Goal: Task Accomplishment & Management: Manage account settings

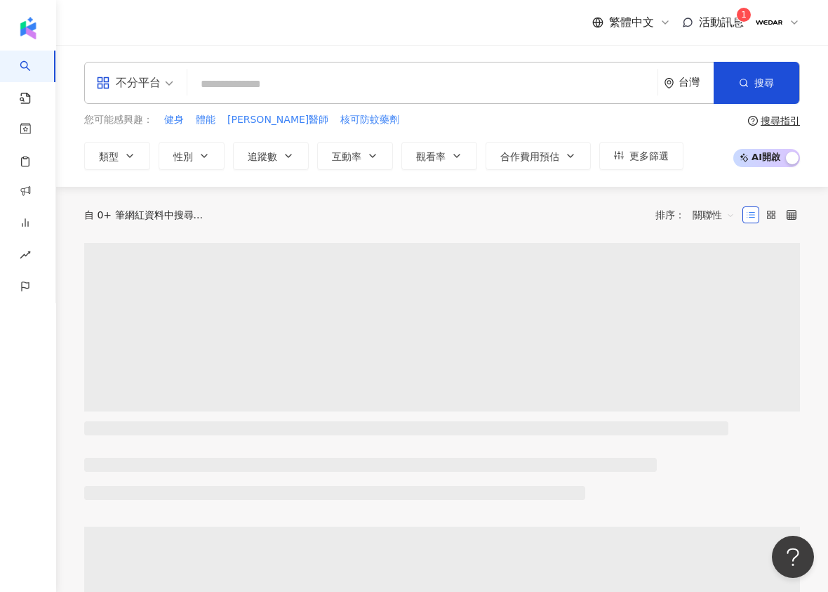
click at [696, 22] on div "活動訊息 1" at bounding box center [713, 22] width 62 height 15
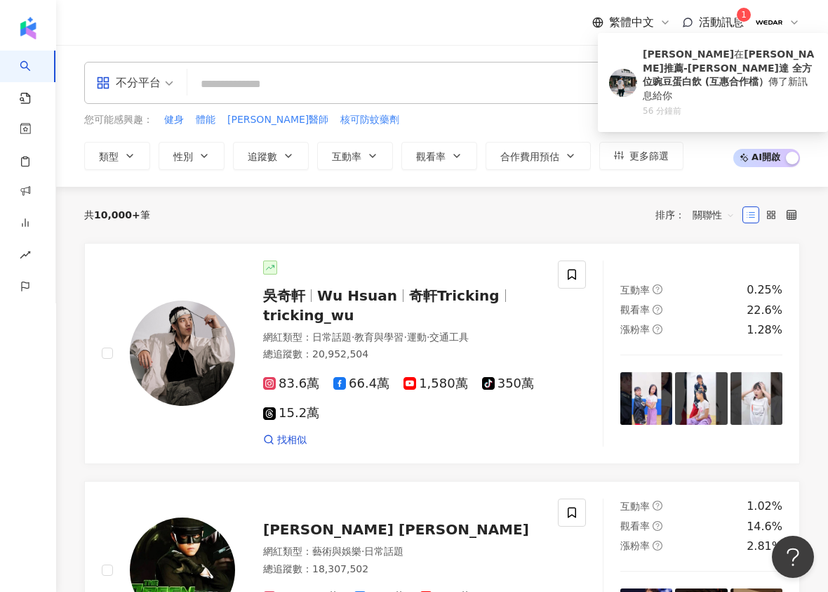
click at [719, 19] on span "活動訊息" at bounding box center [721, 21] width 45 height 13
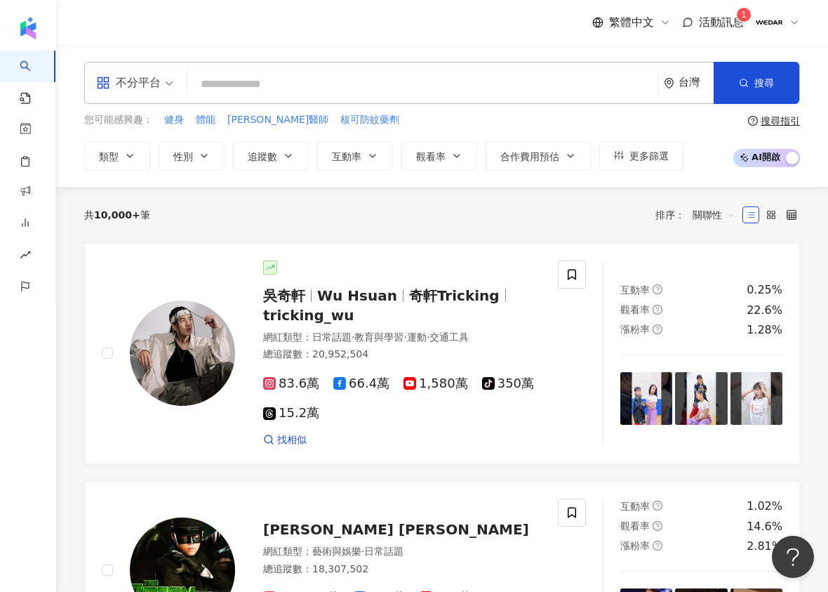
click at [719, 21] on span "活動訊息" at bounding box center [721, 21] width 45 height 13
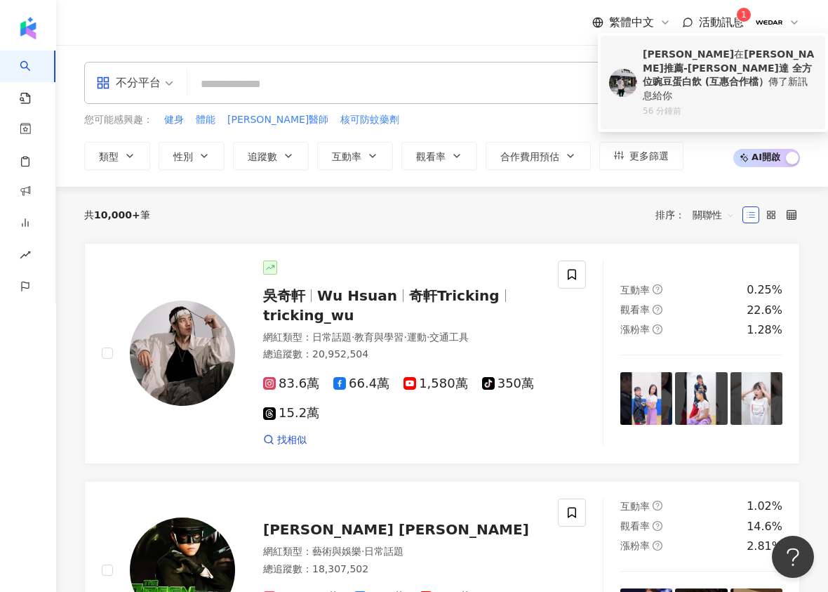
click at [715, 67] on b "[PERSON_NAME]推薦-[PERSON_NAME]達 全方位豌豆蛋白飲 (互惠合作檔）" at bounding box center [728, 67] width 171 height 39
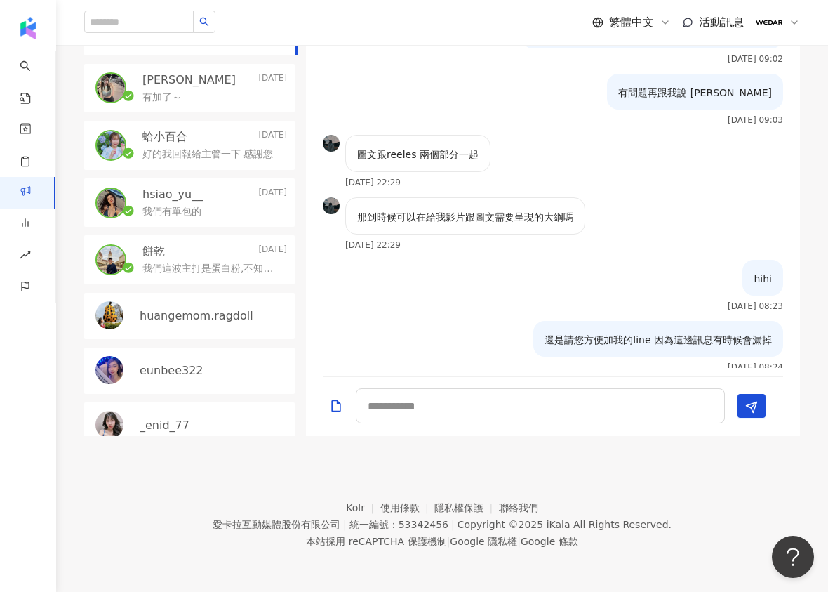
scroll to position [677, 0]
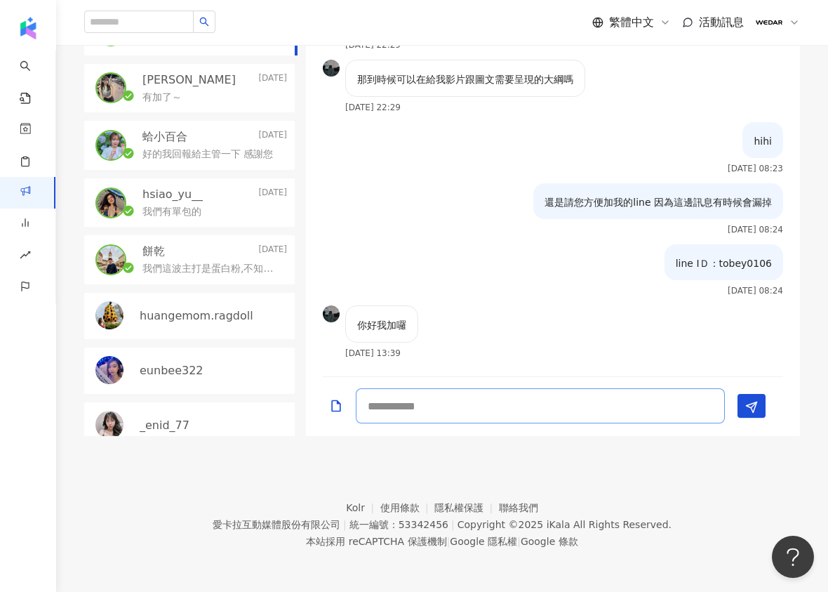
click at [529, 406] on textarea at bounding box center [540, 405] width 369 height 35
type textarea "**"
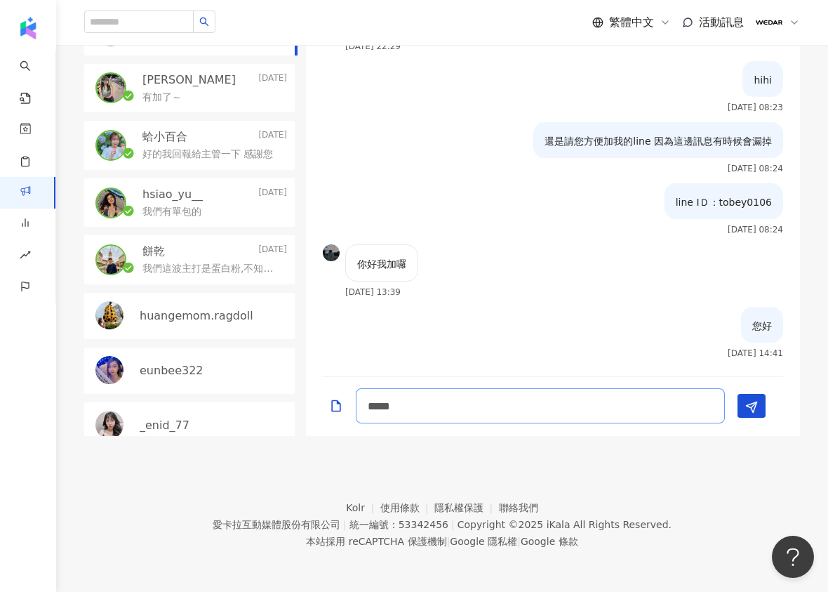
type textarea "*****"
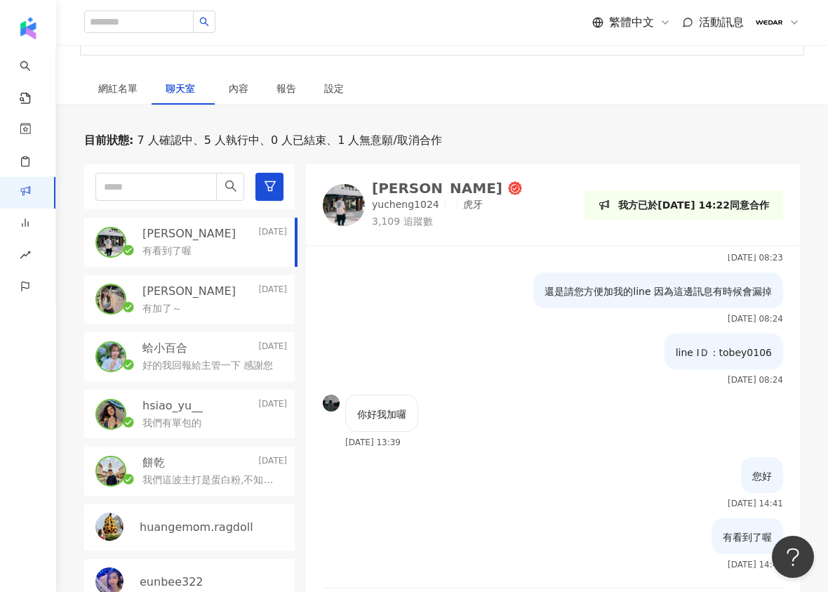
scroll to position [0, 0]
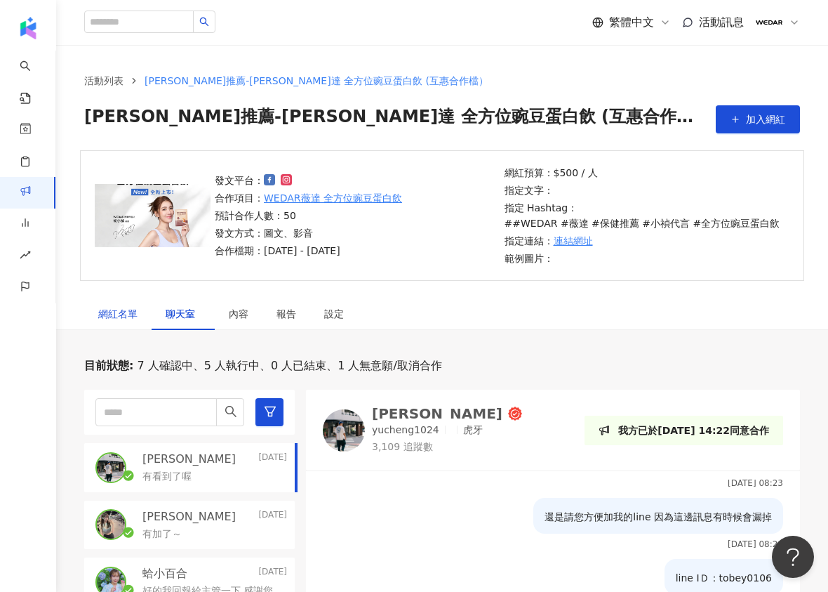
click at [107, 319] on div "網紅名單" at bounding box center [117, 313] width 39 height 15
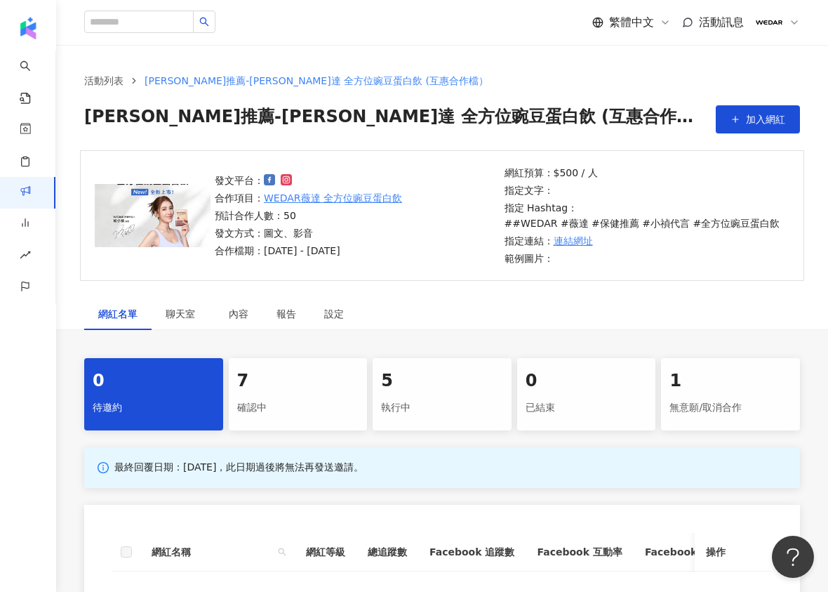
click at [289, 407] on div "確認中" at bounding box center [298, 408] width 122 height 24
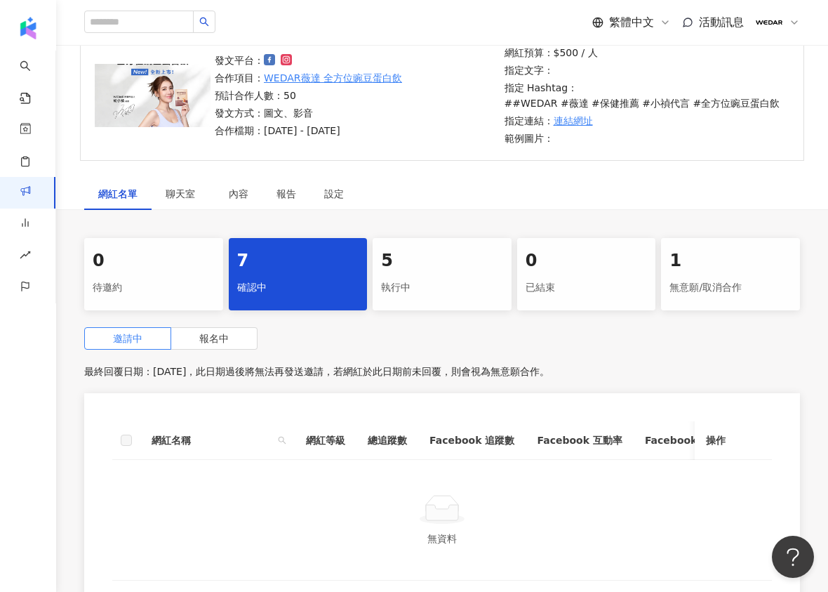
scroll to position [124, 0]
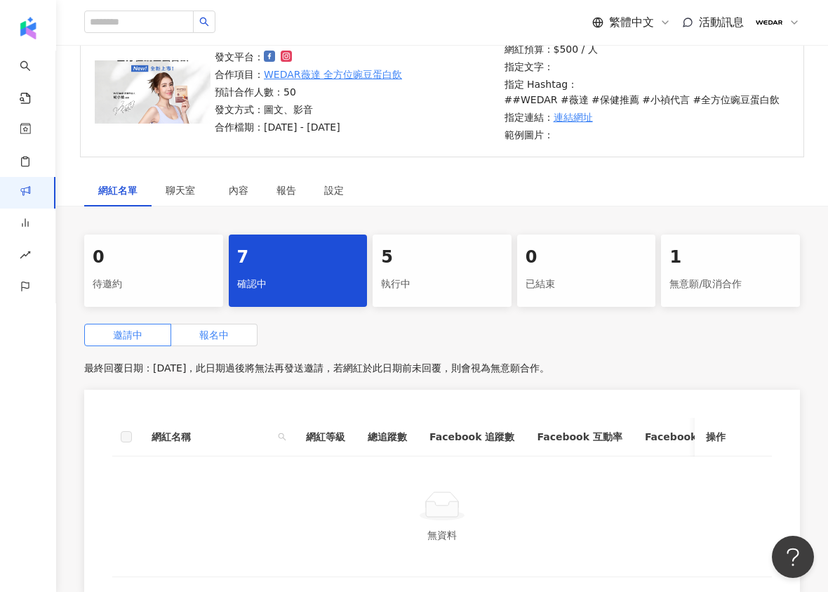
click at [217, 334] on span "報名中" at bounding box center [213, 334] width 29 height 11
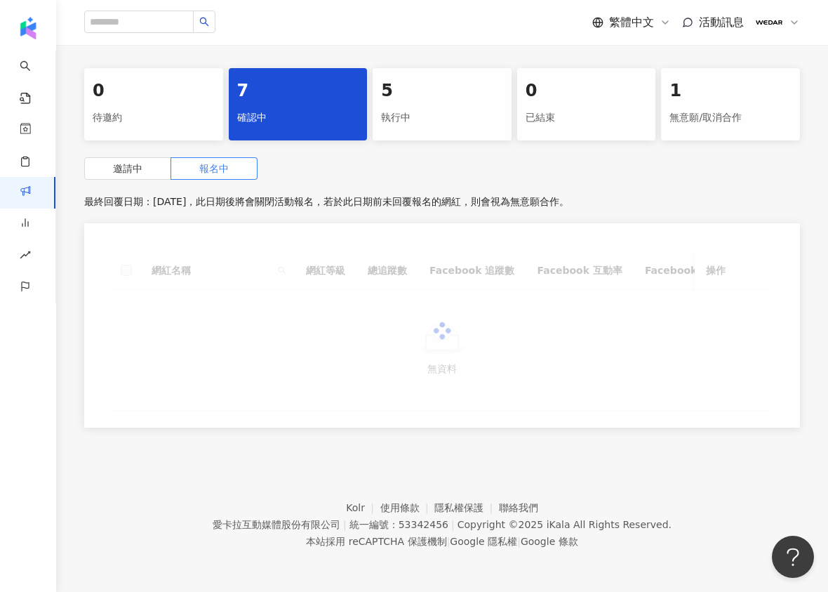
scroll to position [300, 0]
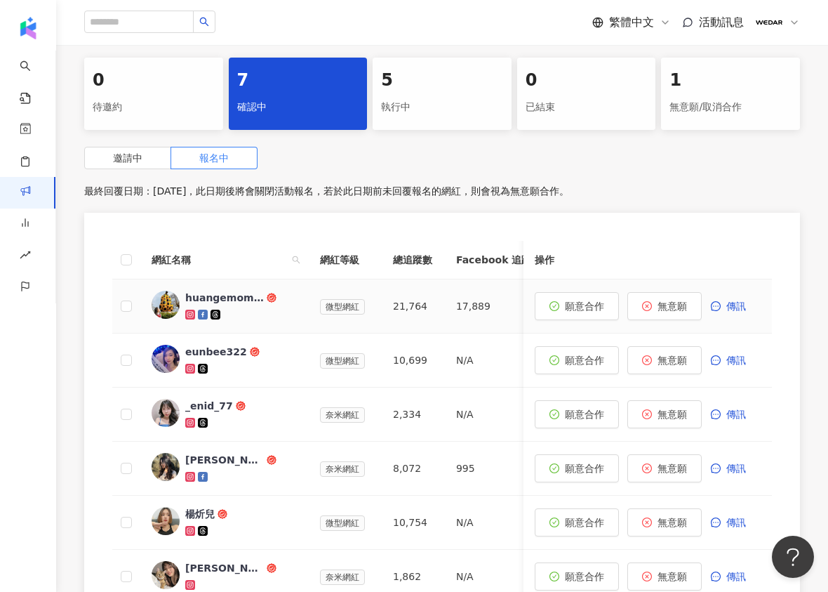
click at [204, 298] on div "huangemom.ragdoll" at bounding box center [224, 298] width 79 height 14
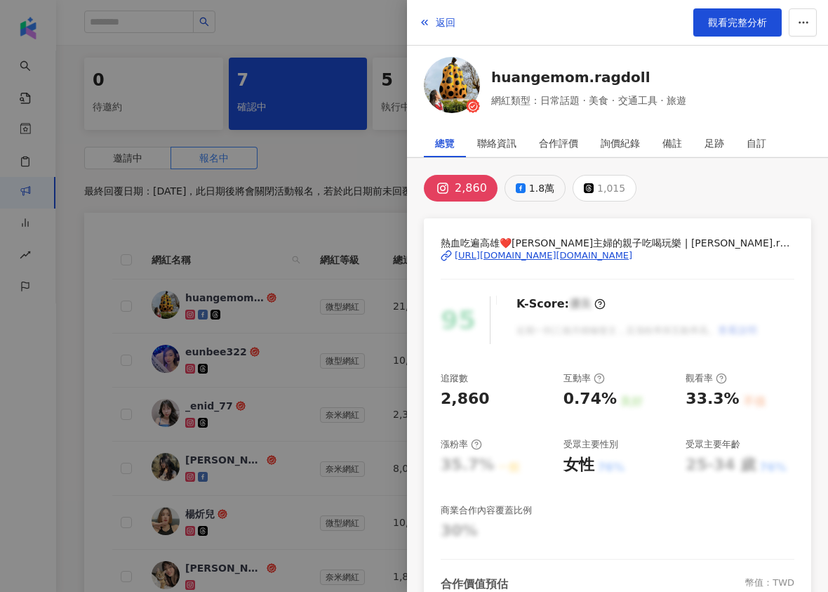
click at [536, 199] on button "1.8萬" at bounding box center [535, 188] width 61 height 27
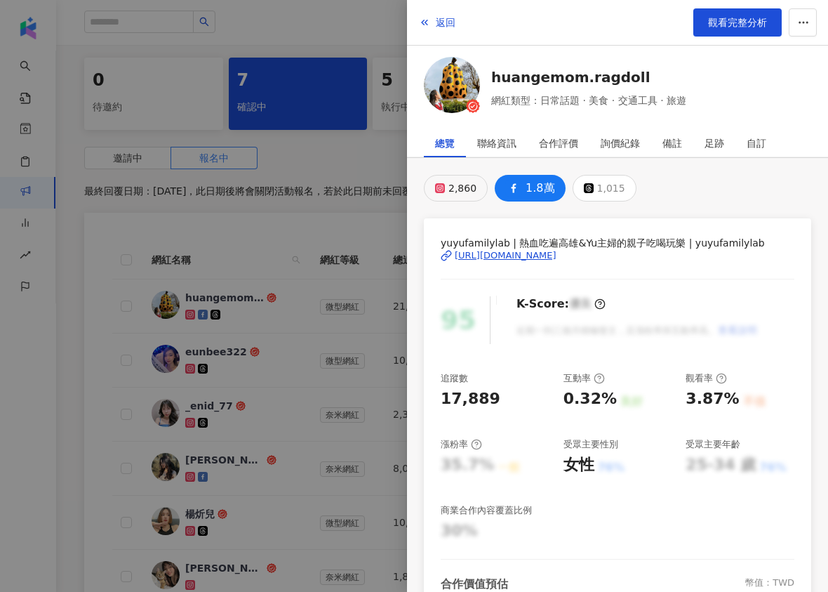
click at [451, 189] on div "2,860" at bounding box center [463, 188] width 28 height 20
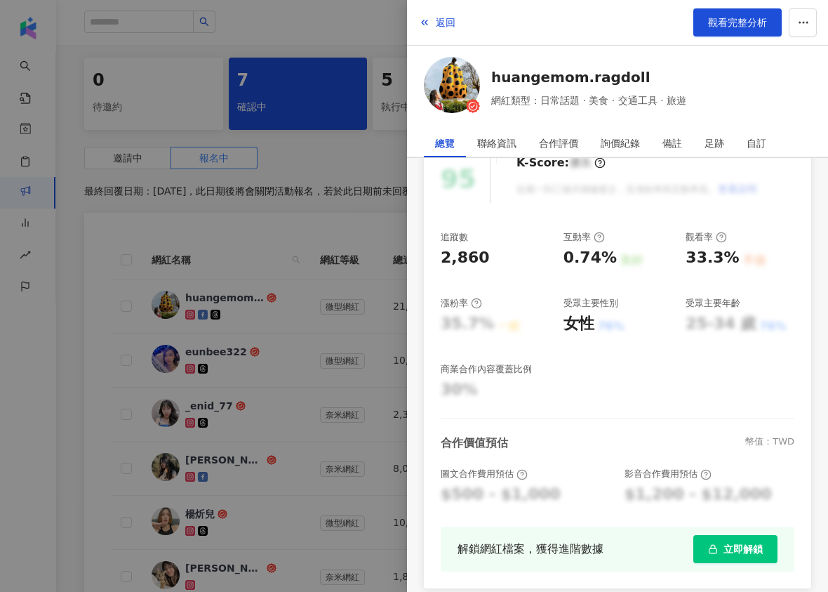
scroll to position [220, 0]
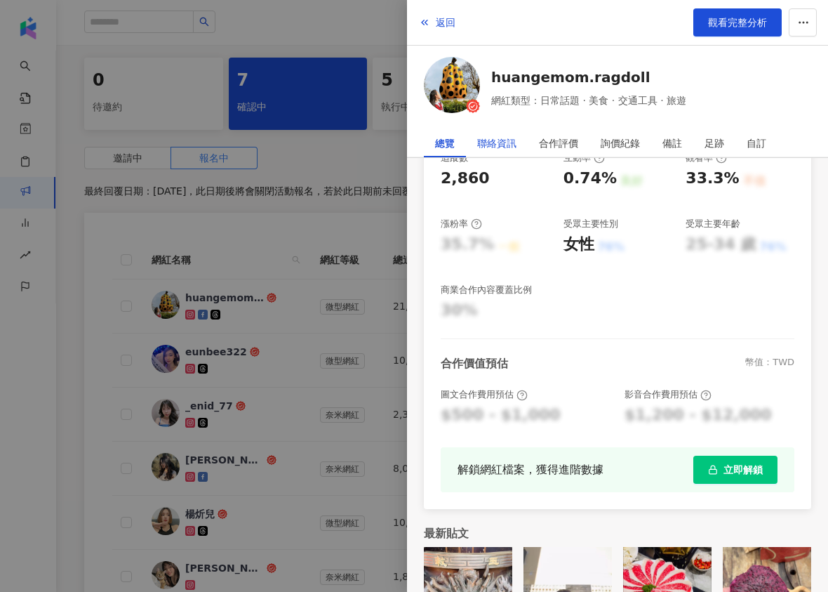
click at [485, 140] on div "聯絡資訊" at bounding box center [496, 143] width 39 height 28
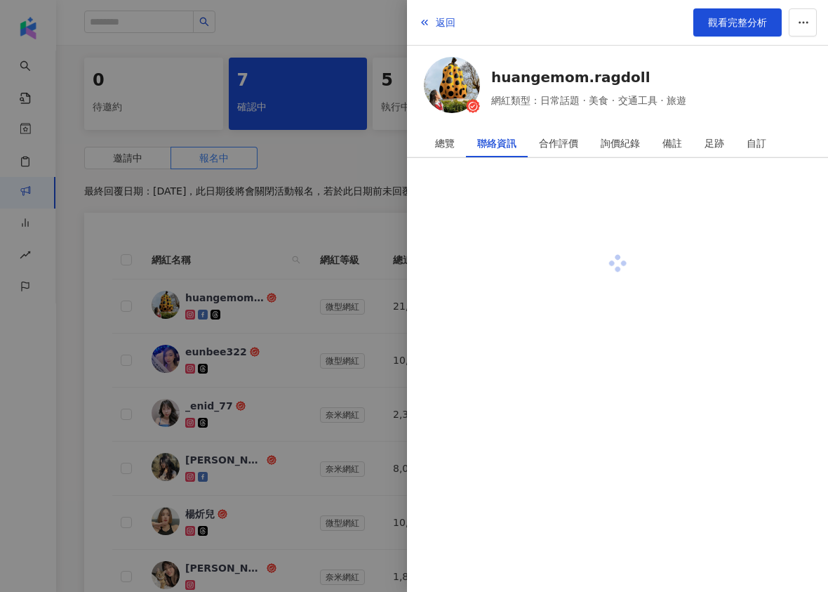
scroll to position [0, 0]
click at [451, 140] on div "總覽" at bounding box center [445, 143] width 20 height 28
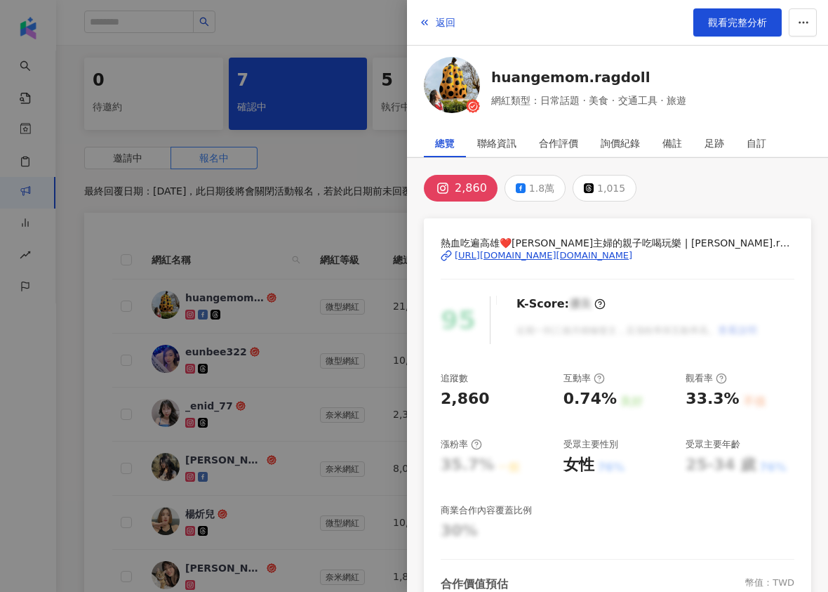
click at [597, 260] on div "熱血吃遍高雄❤️[PERSON_NAME]主婦的親子吃喝玩樂 | [PERSON_NAME].ragdoll [URL][DOMAIN_NAME][DOMAI…" at bounding box center [618, 265] width 354 height 61
click at [598, 258] on div "[URL][DOMAIN_NAME][DOMAIN_NAME]" at bounding box center [544, 255] width 178 height 13
click at [337, 170] on div at bounding box center [414, 296] width 828 height 592
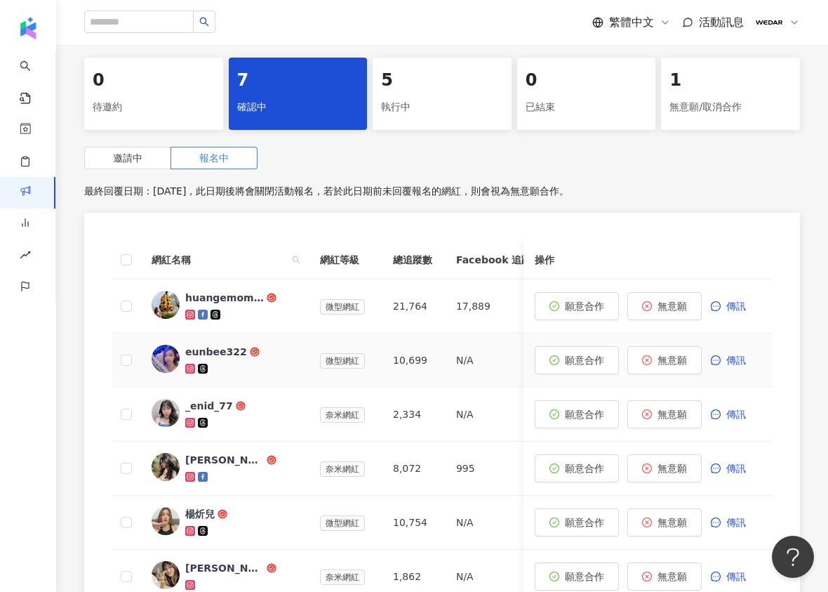
click at [220, 354] on div "eunbee322" at bounding box center [216, 352] width 62 height 14
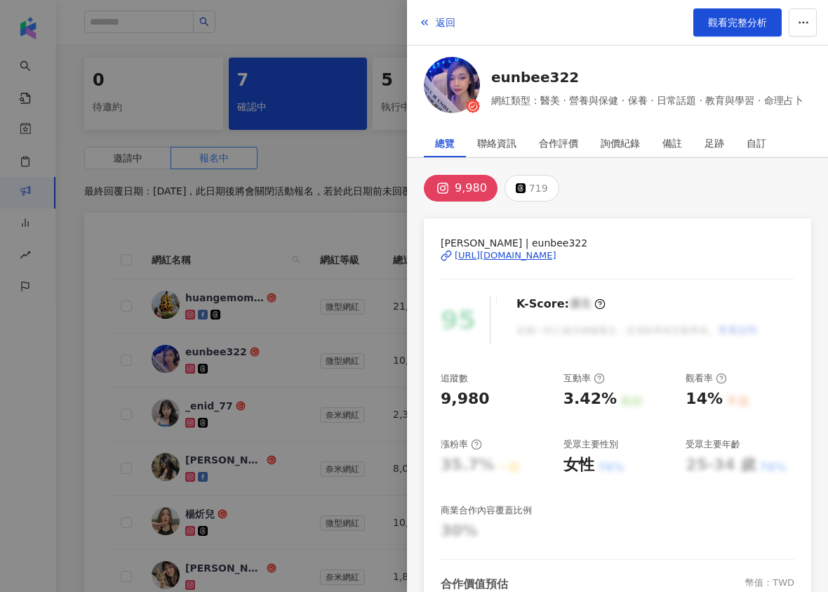
click at [557, 253] on div "[URL][DOMAIN_NAME]" at bounding box center [506, 255] width 102 height 13
click at [392, 200] on div at bounding box center [414, 296] width 828 height 592
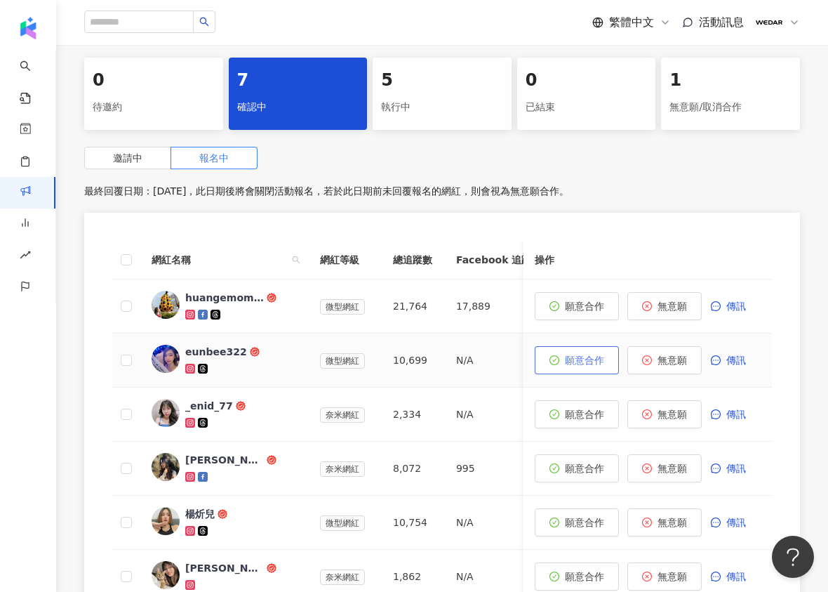
click at [597, 355] on span "願意合作" at bounding box center [584, 360] width 39 height 11
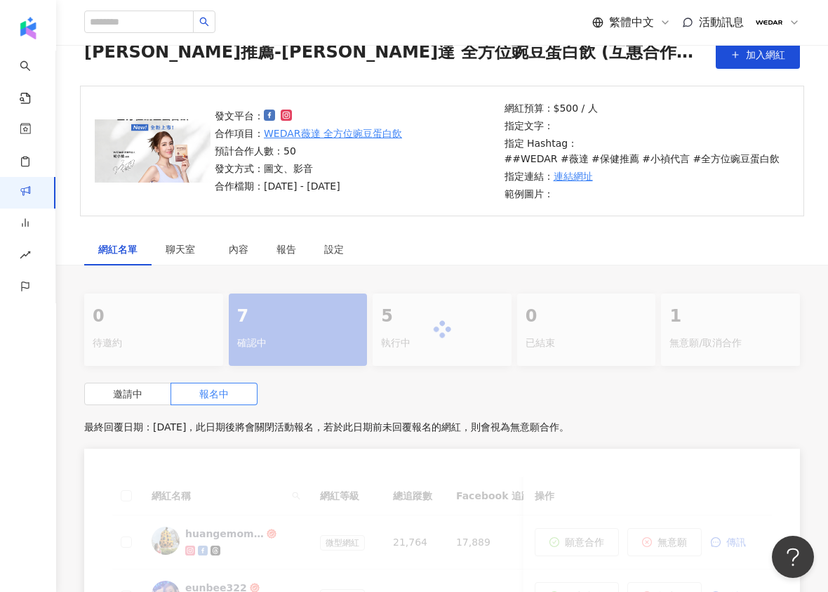
scroll to position [300, 0]
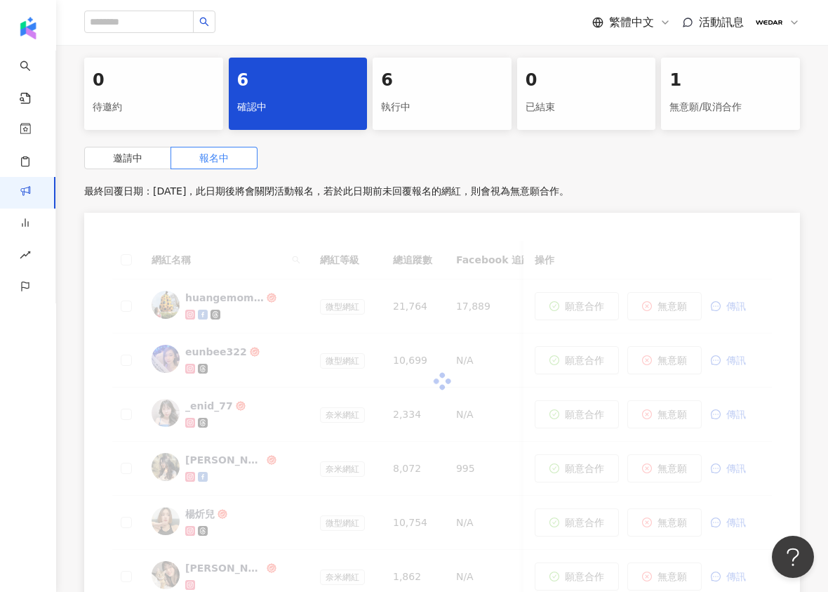
click at [160, 416] on div at bounding box center [442, 381] width 660 height 281
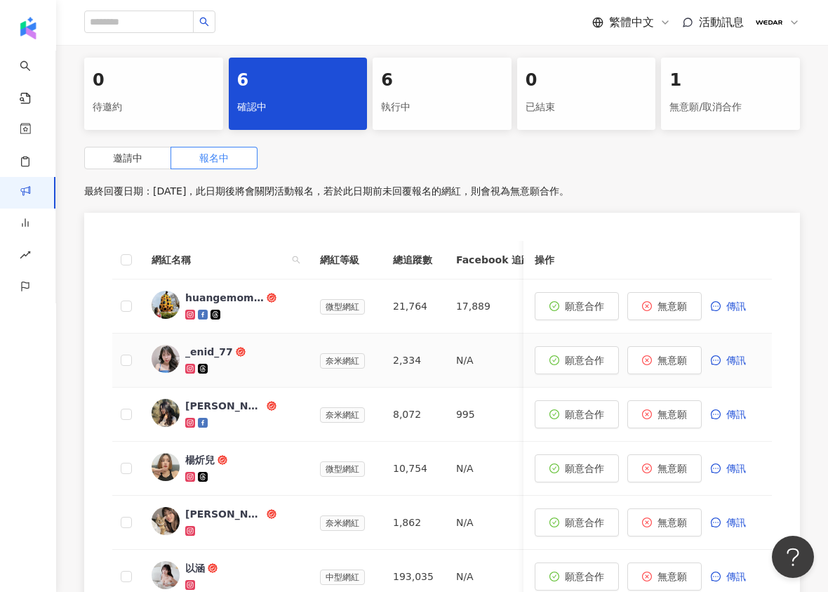
click at [164, 357] on img at bounding box center [166, 359] width 28 height 28
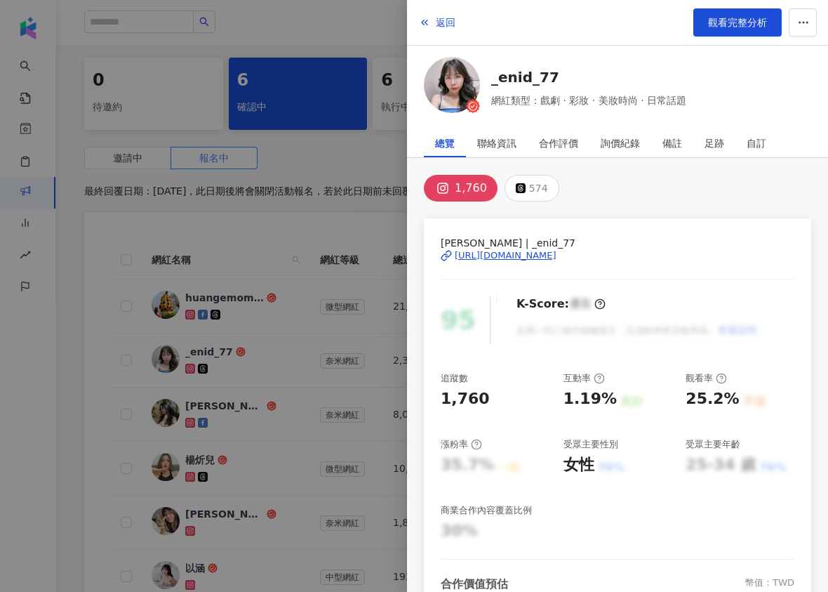
click at [532, 255] on div "[URL][DOMAIN_NAME]" at bounding box center [506, 255] width 102 height 13
click at [356, 228] on div at bounding box center [414, 296] width 828 height 592
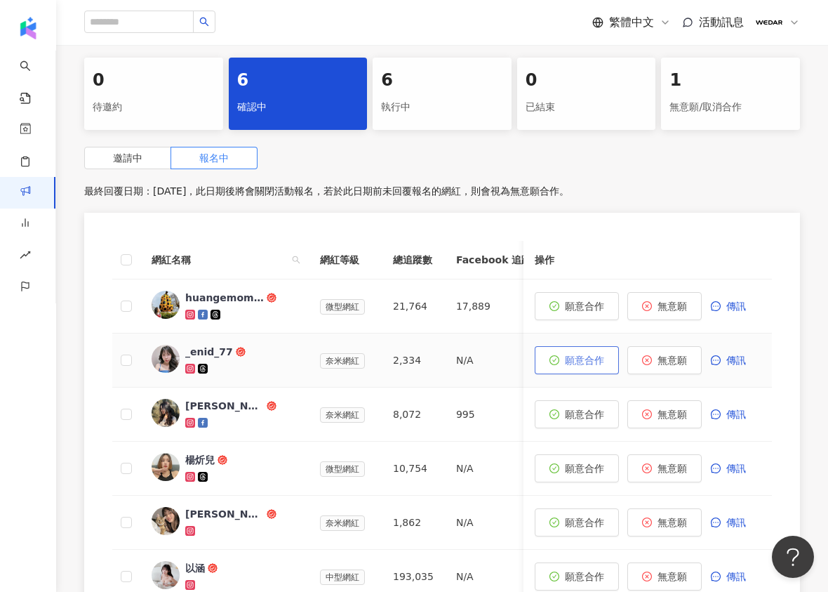
click at [571, 364] on span "願意合作" at bounding box center [584, 360] width 39 height 11
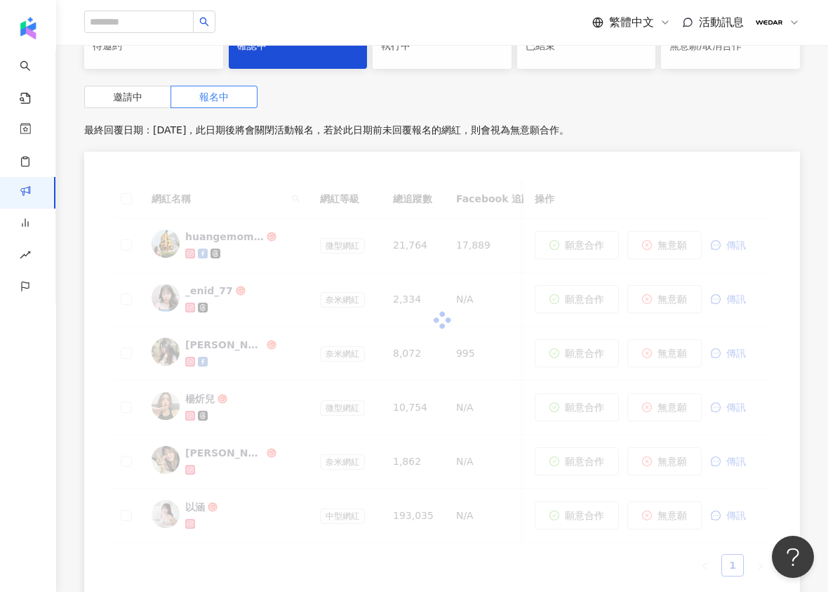
scroll to position [378, 0]
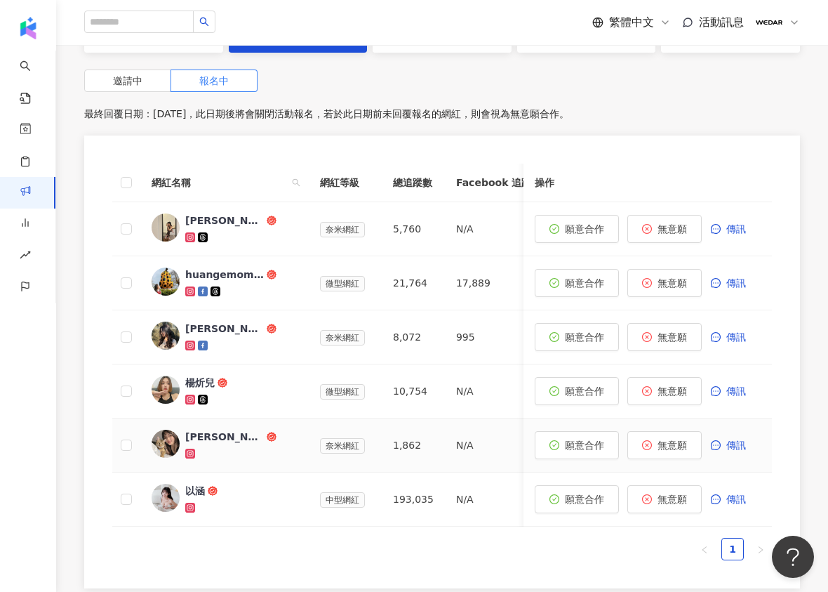
click at [220, 438] on div "[PERSON_NAME](๑❛ᴗ❛๑)۶" at bounding box center [224, 437] width 79 height 14
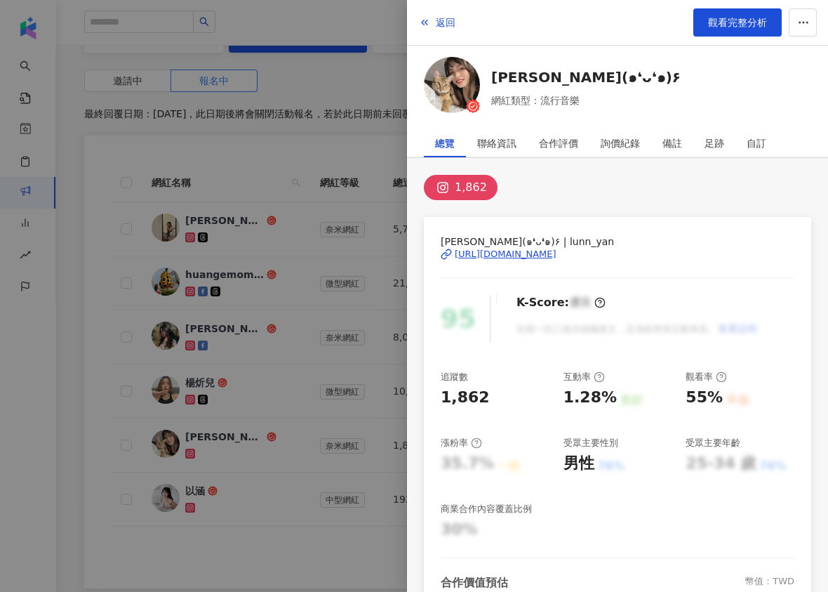
click at [553, 251] on div "[URL][DOMAIN_NAME]" at bounding box center [506, 254] width 102 height 13
click at [352, 67] on div at bounding box center [414, 296] width 828 height 592
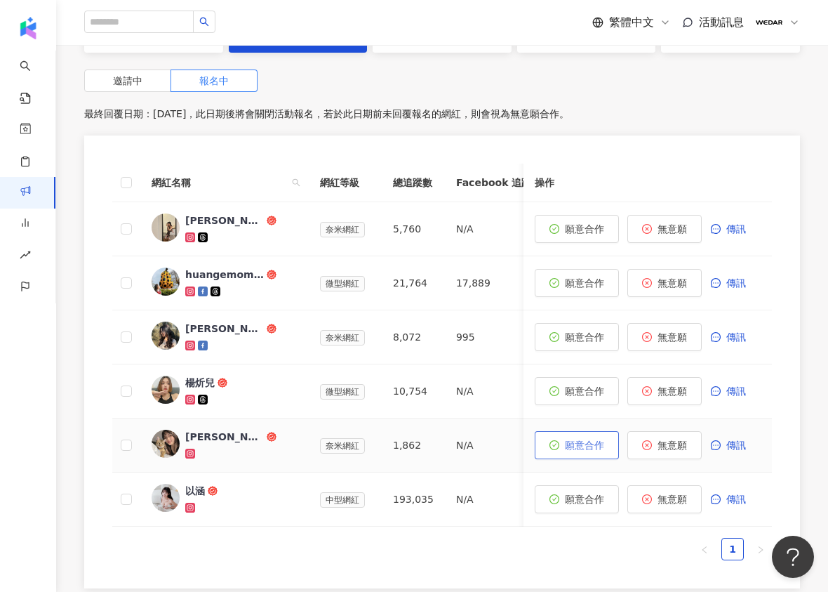
click at [578, 444] on span "願意合作" at bounding box center [584, 444] width 39 height 11
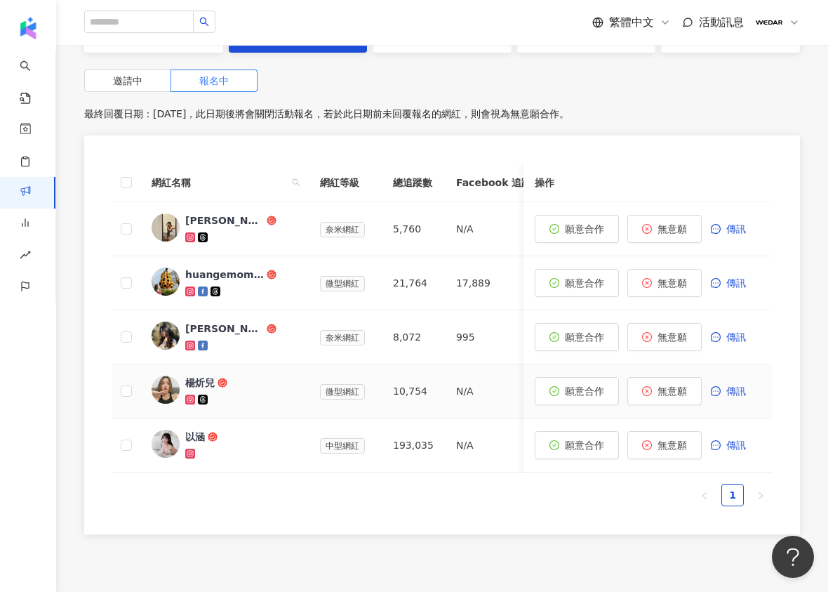
click at [207, 378] on div "楊炘兒" at bounding box center [199, 383] width 29 height 14
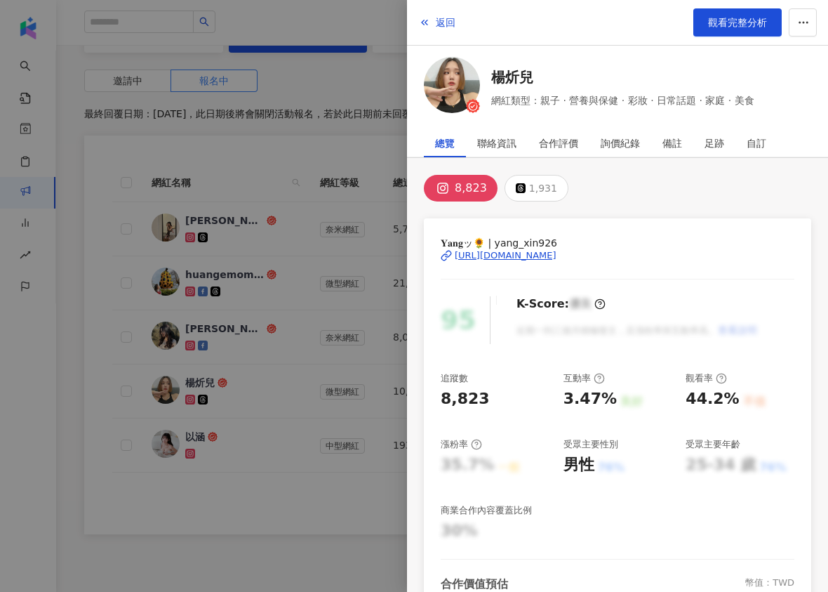
click at [550, 253] on div "[URL][DOMAIN_NAME]" at bounding box center [506, 255] width 102 height 13
click at [383, 103] on div at bounding box center [414, 296] width 828 height 592
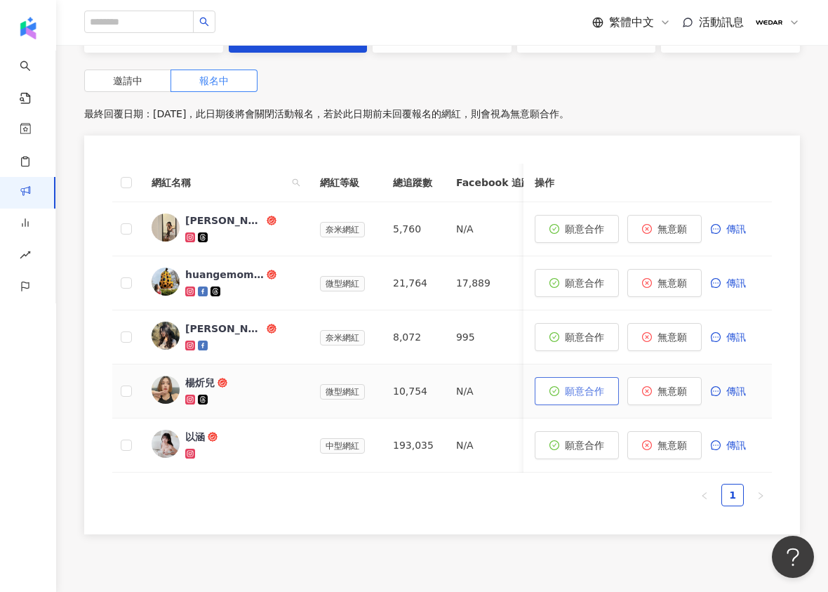
click at [577, 397] on span "願意合作" at bounding box center [584, 390] width 39 height 11
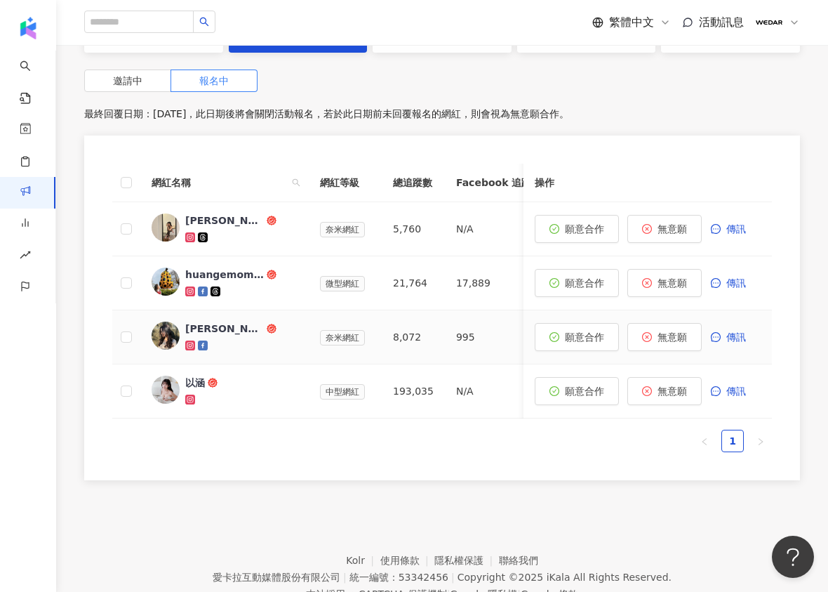
click at [169, 336] on img at bounding box center [166, 336] width 28 height 28
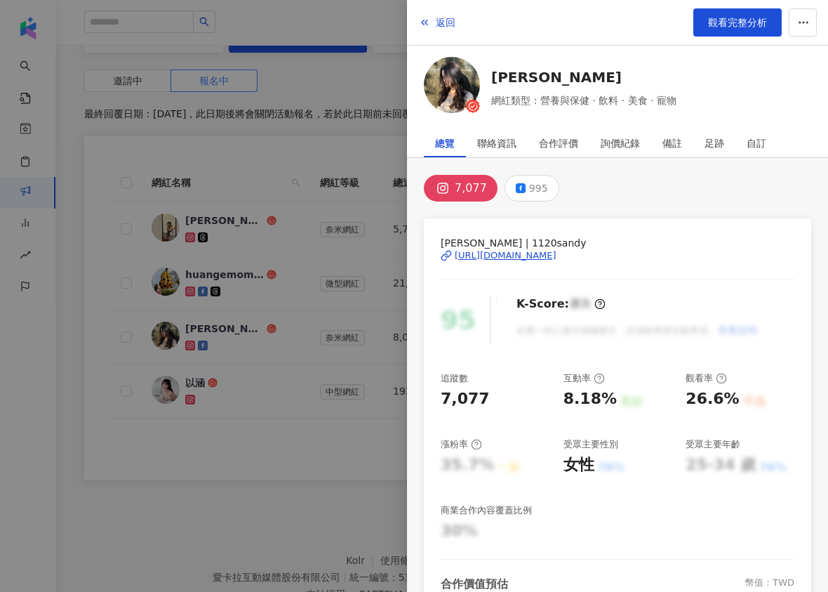
click at [541, 254] on div "[URL][DOMAIN_NAME]" at bounding box center [506, 255] width 102 height 13
click at [439, 20] on span "返回" at bounding box center [446, 22] width 20 height 11
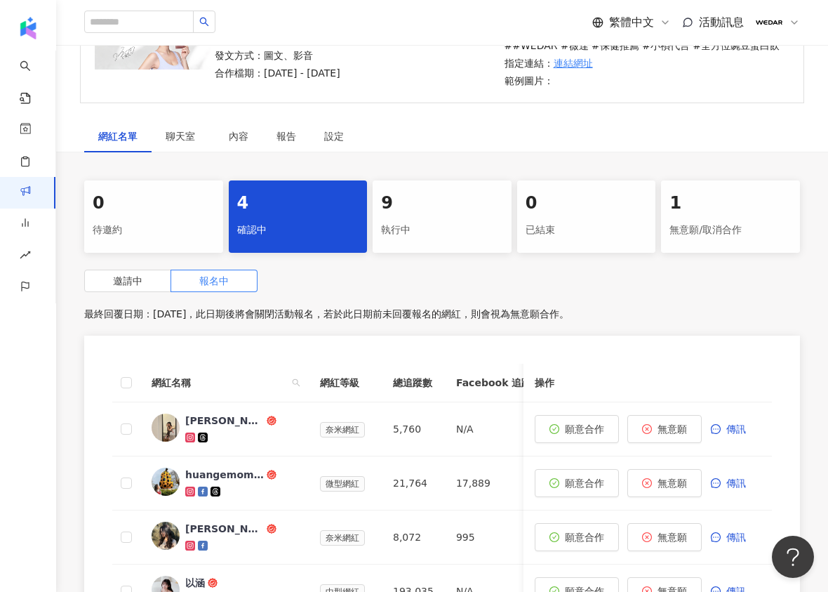
scroll to position [441, 0]
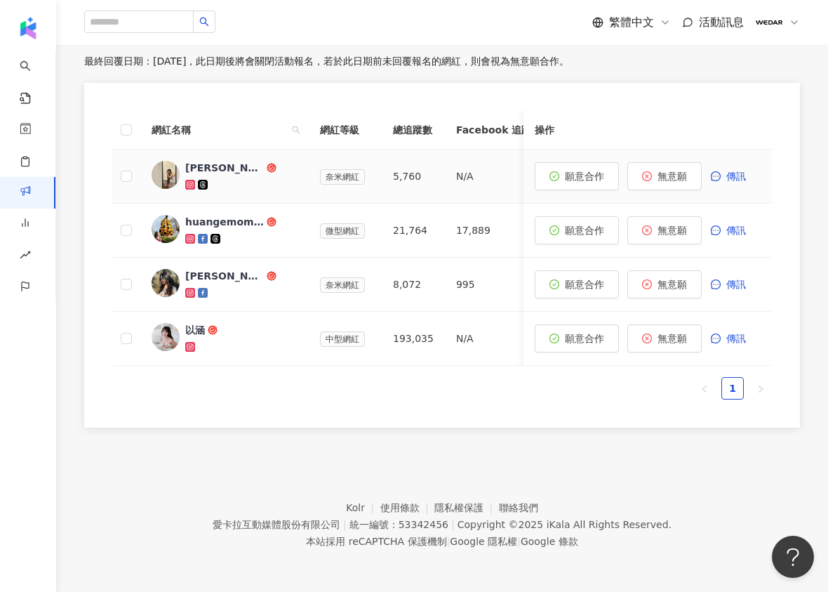
click at [171, 168] on img at bounding box center [166, 175] width 28 height 28
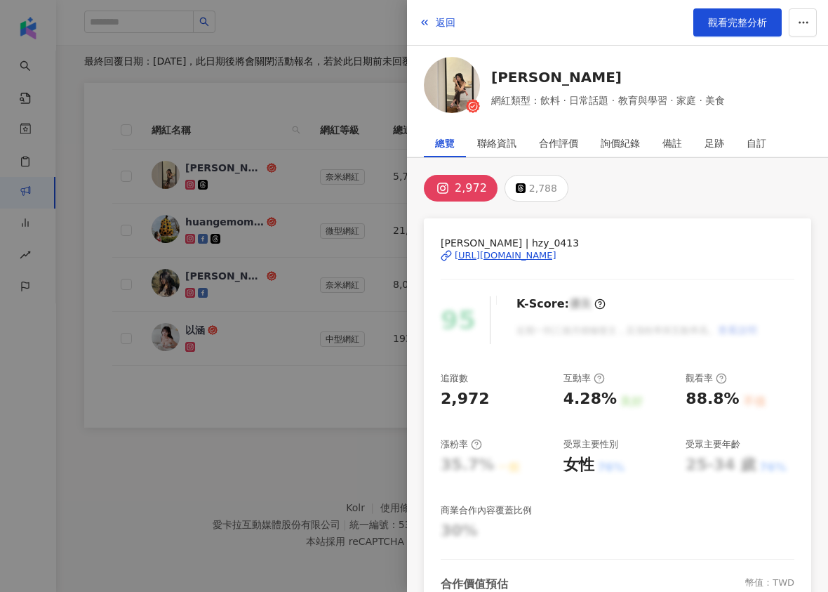
click at [503, 255] on div "[URL][DOMAIN_NAME]" at bounding box center [506, 255] width 102 height 13
click at [374, 94] on div at bounding box center [414, 296] width 828 height 592
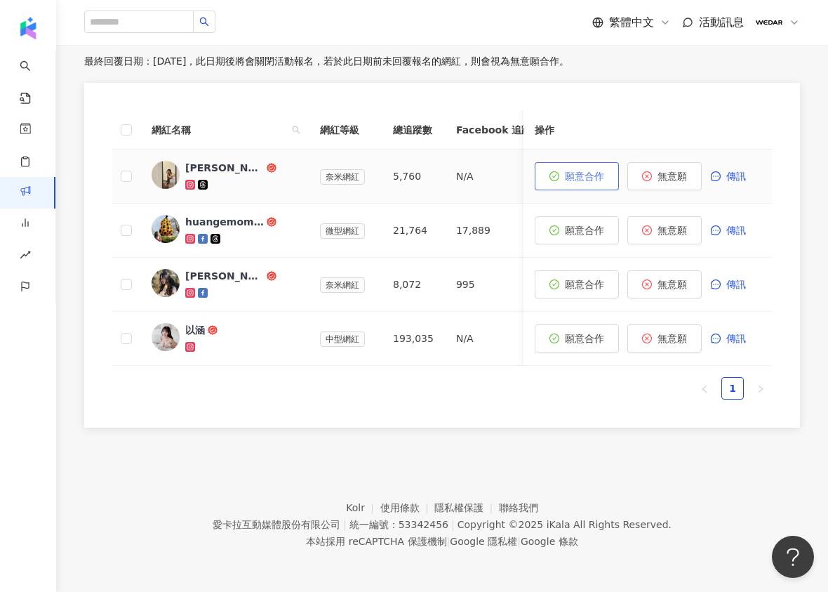
click at [581, 171] on span "願意合作" at bounding box center [584, 176] width 39 height 11
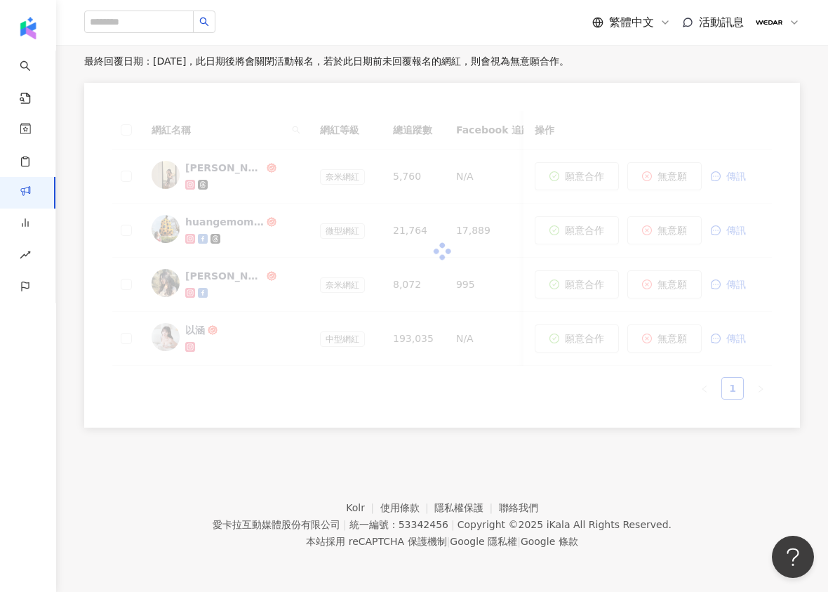
scroll to position [387, 0]
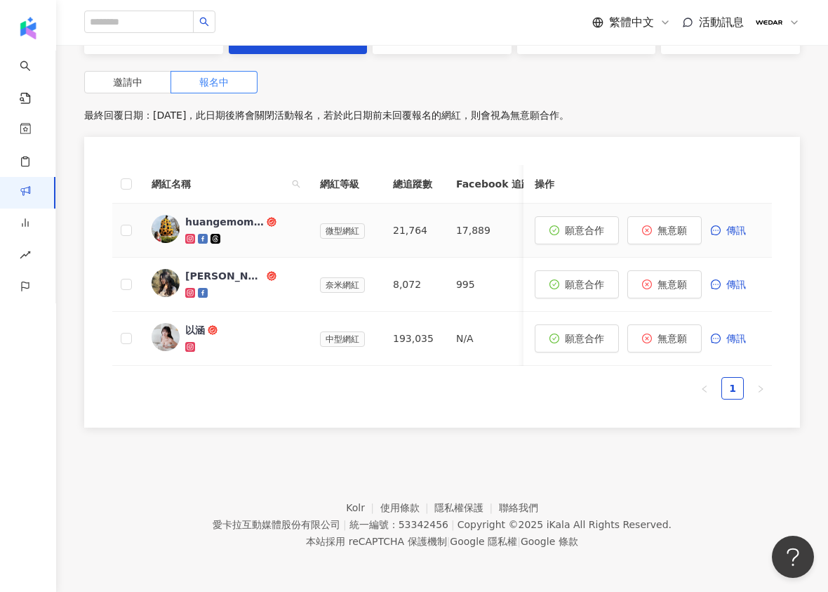
click at [226, 215] on div "huangemom.ragdoll" at bounding box center [224, 222] width 79 height 14
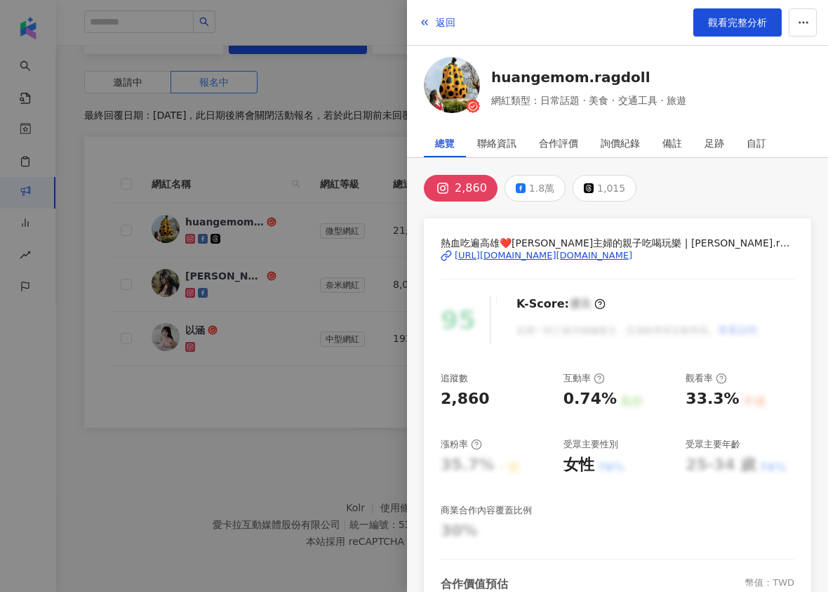
click at [252, 428] on div at bounding box center [414, 296] width 828 height 592
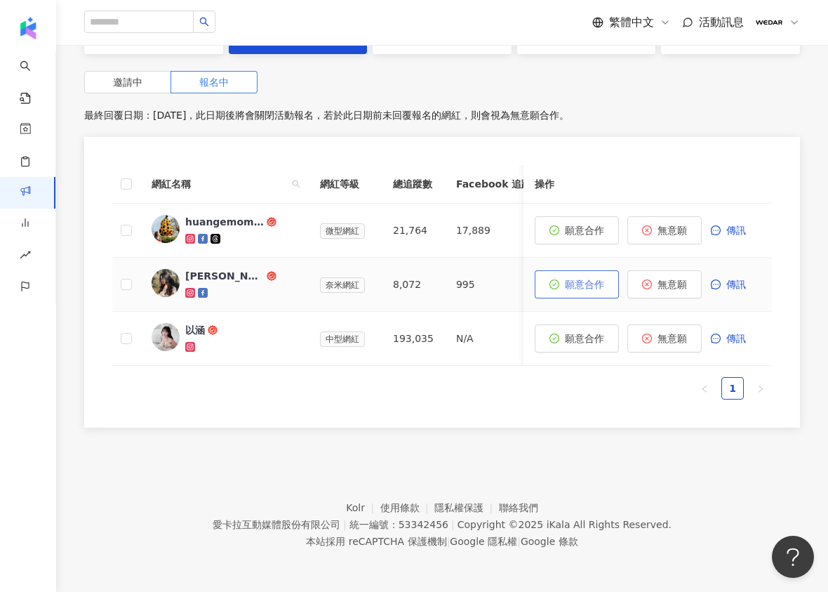
click at [569, 279] on span "願意合作" at bounding box center [584, 284] width 39 height 11
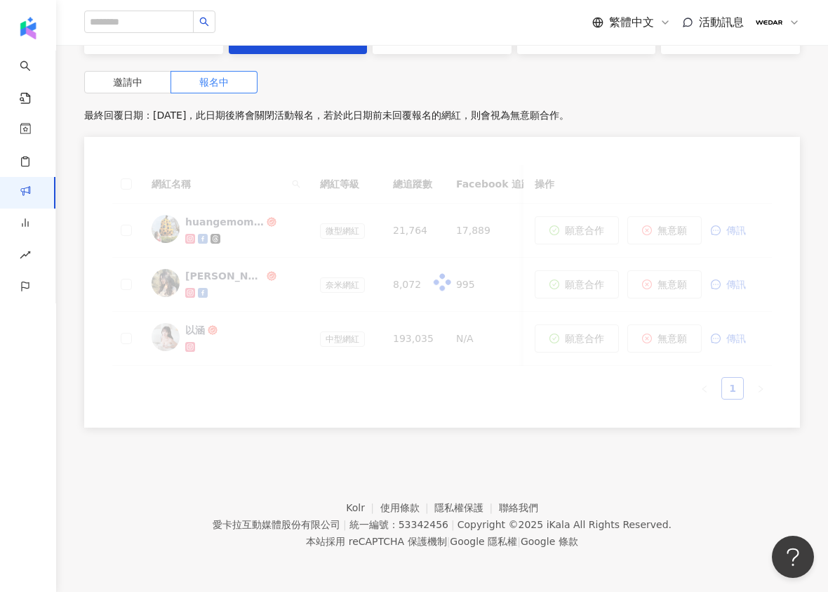
scroll to position [333, 0]
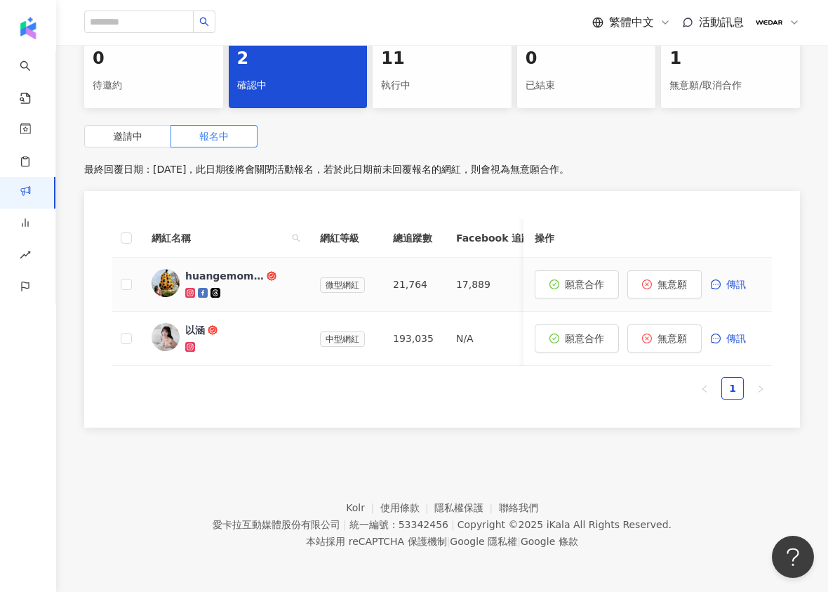
click at [233, 269] on div "huangemom.ragdoll" at bounding box center [224, 276] width 79 height 14
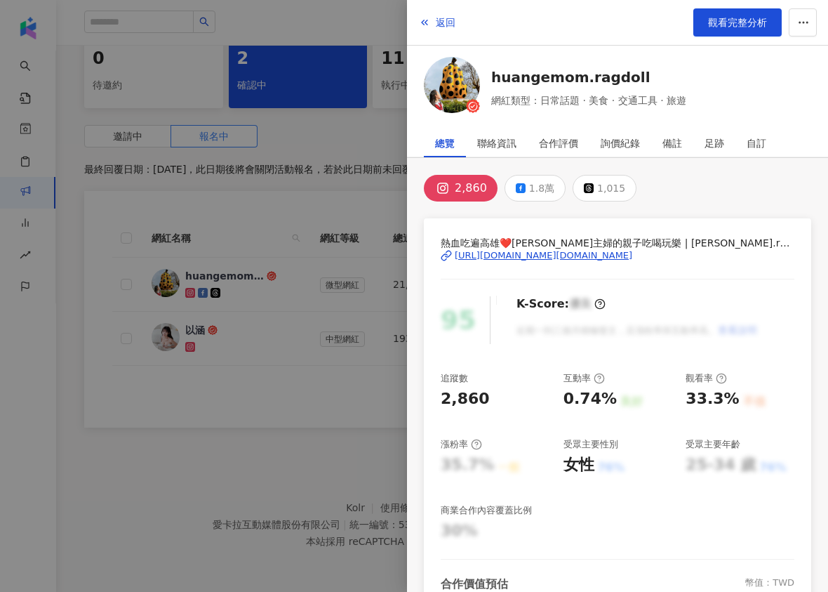
click at [303, 436] on div at bounding box center [414, 296] width 828 height 592
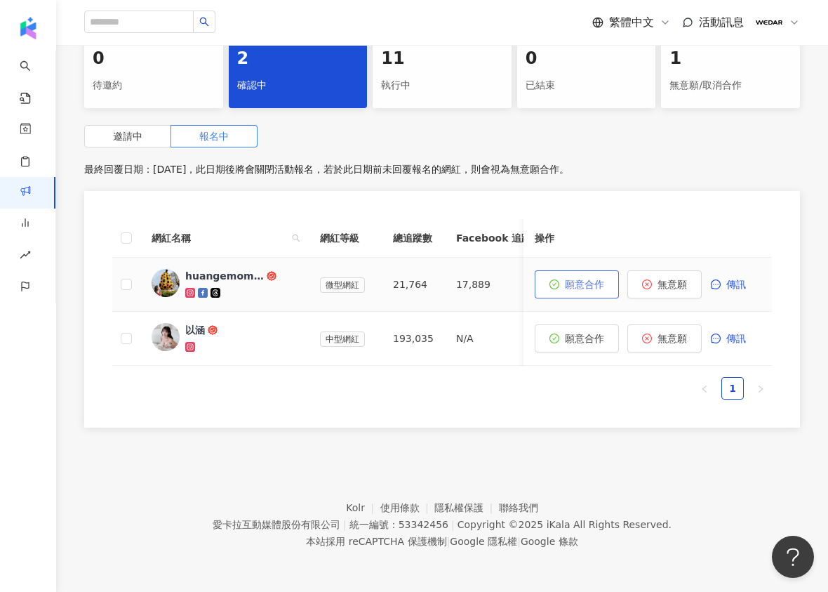
click at [576, 279] on span "願意合作" at bounding box center [584, 284] width 39 height 11
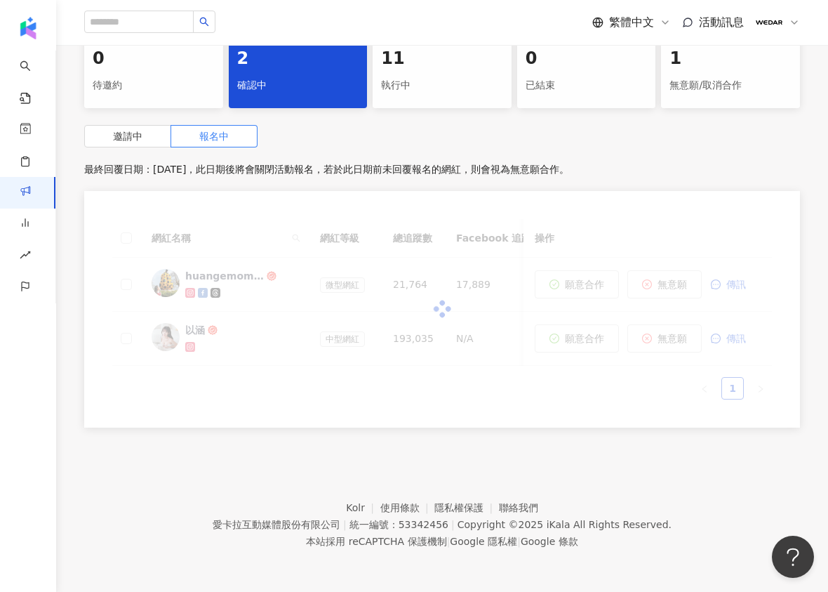
click at [670, 334] on div at bounding box center [442, 309] width 660 height 180
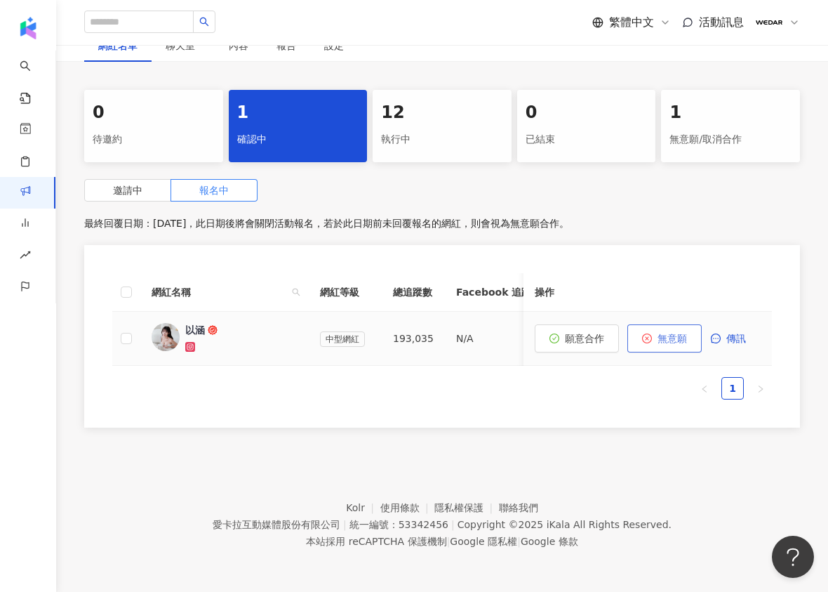
click at [658, 333] on span "無意願" at bounding box center [672, 338] width 29 height 11
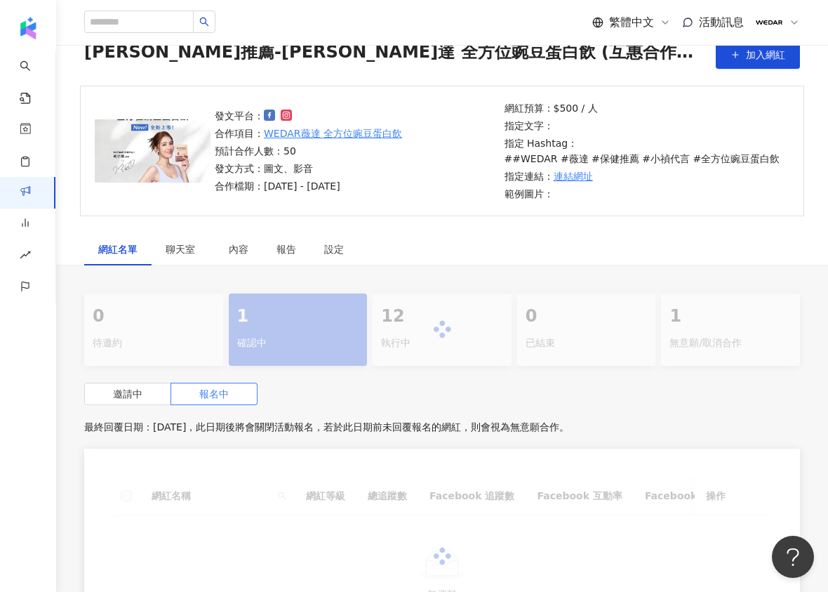
scroll to position [279, 0]
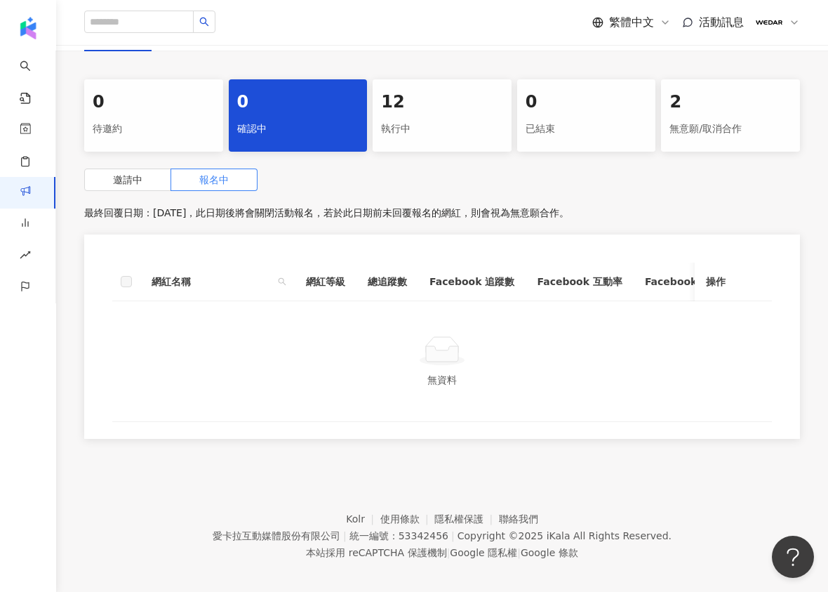
click at [432, 131] on div "執行中" at bounding box center [442, 129] width 122 height 24
